Goal: Use online tool/utility: Utilize a website feature to perform a specific function

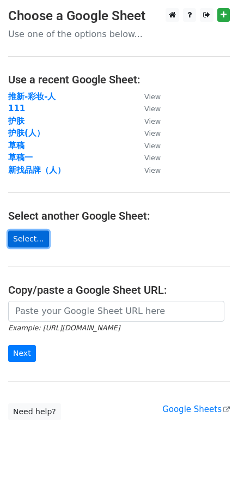
click at [25, 235] on link "Select..." at bounding box center [28, 238] width 41 height 17
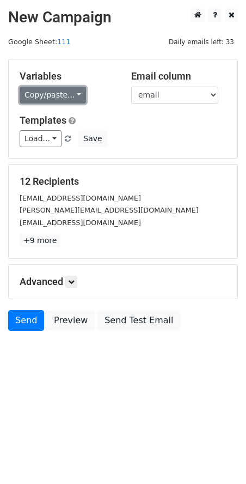
click at [66, 94] on link "Copy/paste..." at bounding box center [53, 95] width 66 height 17
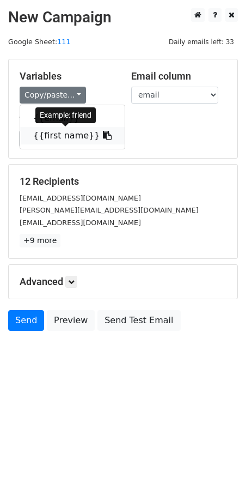
click at [54, 139] on link "{{first name}}" at bounding box center [72, 135] width 105 height 17
